Goal: Check status

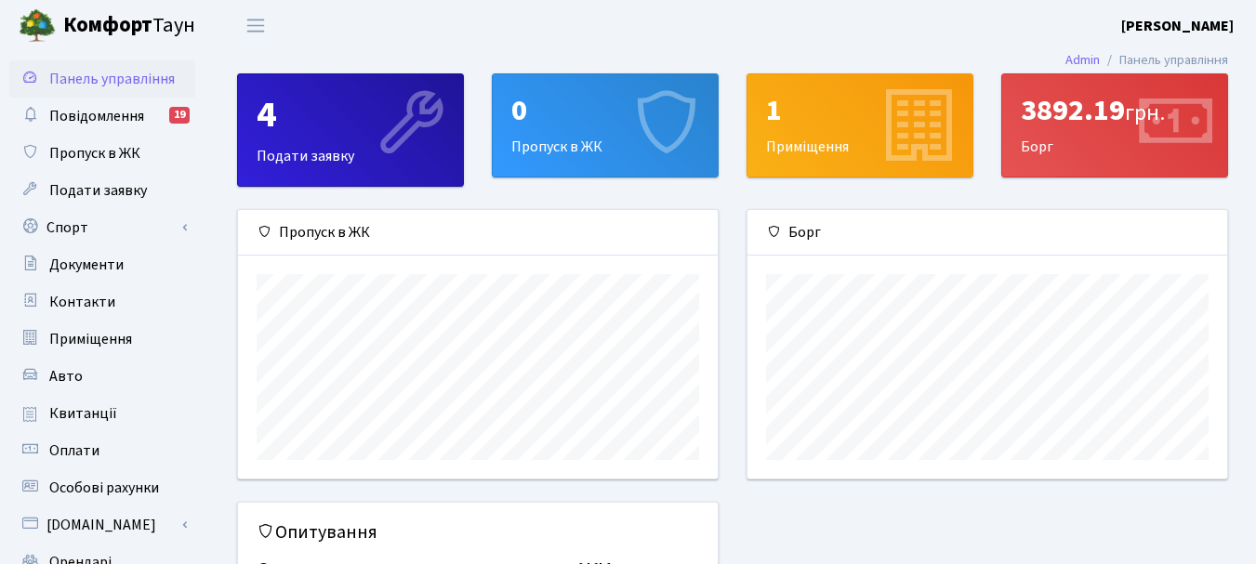
scroll to position [269, 480]
click at [1026, 139] on div "3892.19 грн. [GEOGRAPHIC_DATA]" at bounding box center [1114, 125] width 225 height 102
click at [88, 414] on span "Квитанції" at bounding box center [83, 413] width 68 height 20
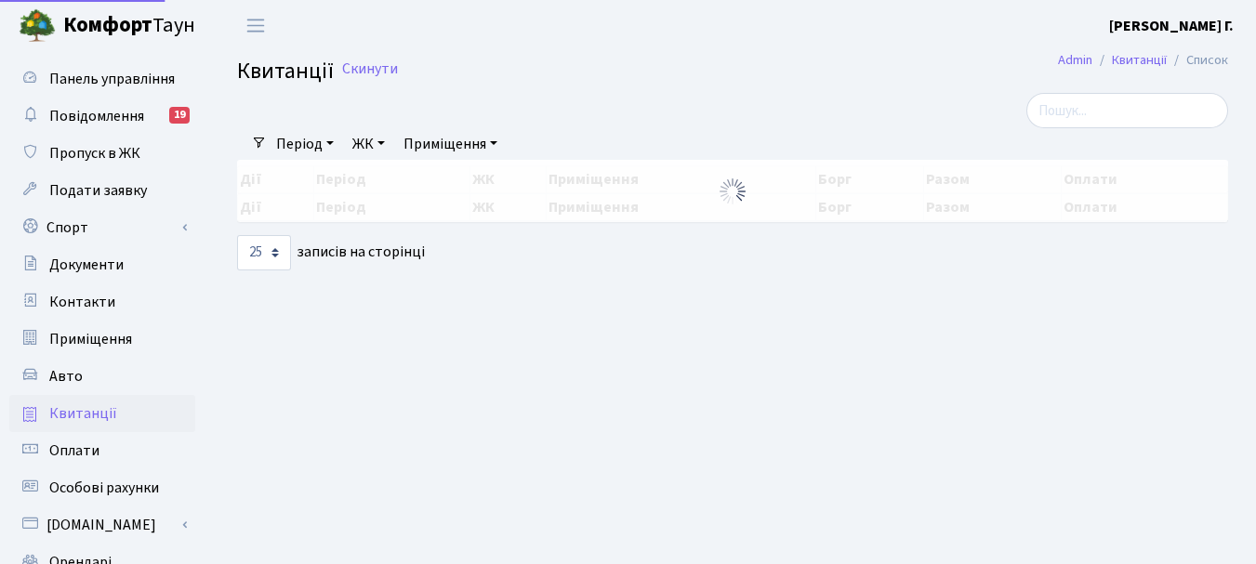
select select "25"
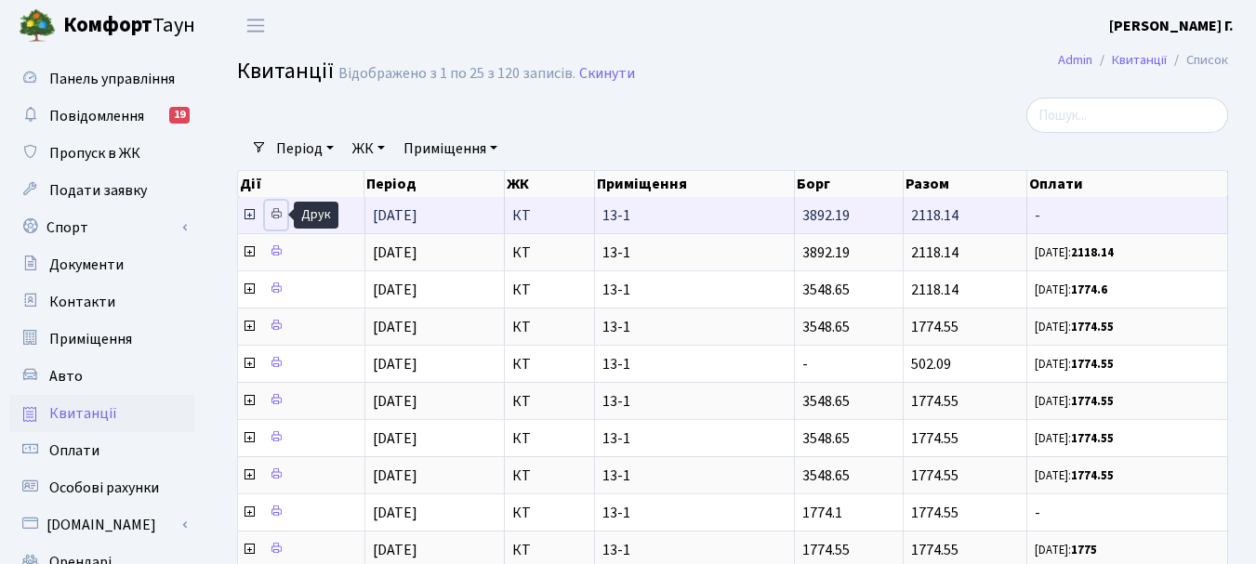
click at [274, 216] on icon at bounding box center [276, 213] width 13 height 13
